Goal: Find contact information: Find contact information

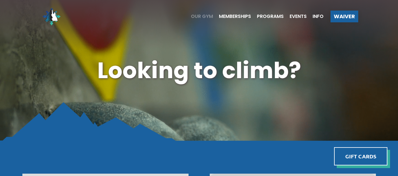
click at [208, 17] on span "Our Gym" at bounding box center [202, 16] width 22 height 5
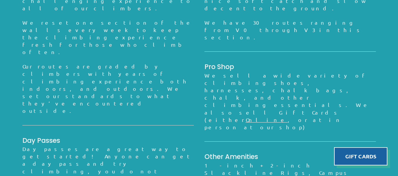
scroll to position [537, 0]
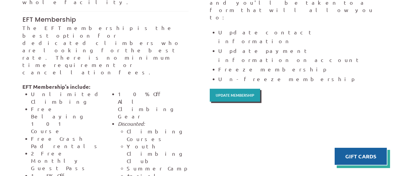
scroll to position [428, 0]
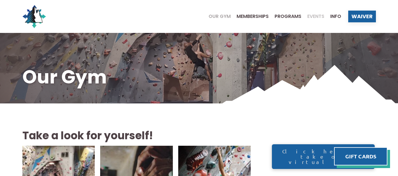
click at [320, 15] on span "Events" at bounding box center [315, 16] width 17 height 5
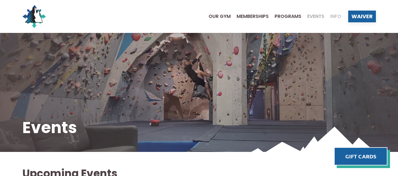
click at [334, 15] on span "Info" at bounding box center [335, 16] width 11 height 5
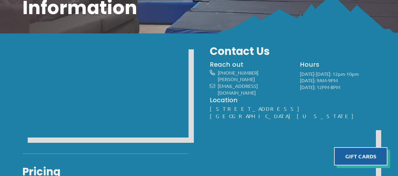
scroll to position [69, 0]
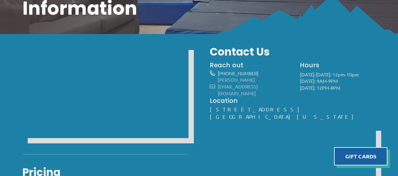
click at [258, 80] on link "[PERSON_NAME][EMAIL_ADDRESS][DOMAIN_NAME]" at bounding box center [238, 86] width 40 height 19
click at [282, 57] on div "Reach out [PHONE_NUMBER] [PERSON_NAME][EMAIL_ADDRESS][DOMAIN_NAME] Hours [DATE]…" at bounding box center [292, 78] width 171 height 42
drag, startPoint x: 284, startPoint y: 81, endPoint x: 218, endPoint y: 85, distance: 66.1
click at [218, 85] on div "Reach out [PHONE_NUMBER] [PERSON_NAME][EMAIL_ADDRESS][DOMAIN_NAME]" at bounding box center [250, 78] width 80 height 37
copy link "[PERSON_NAME][EMAIL_ADDRESS][DOMAIN_NAME]"
